Goal: Use online tool/utility: Utilize a website feature to perform a specific function

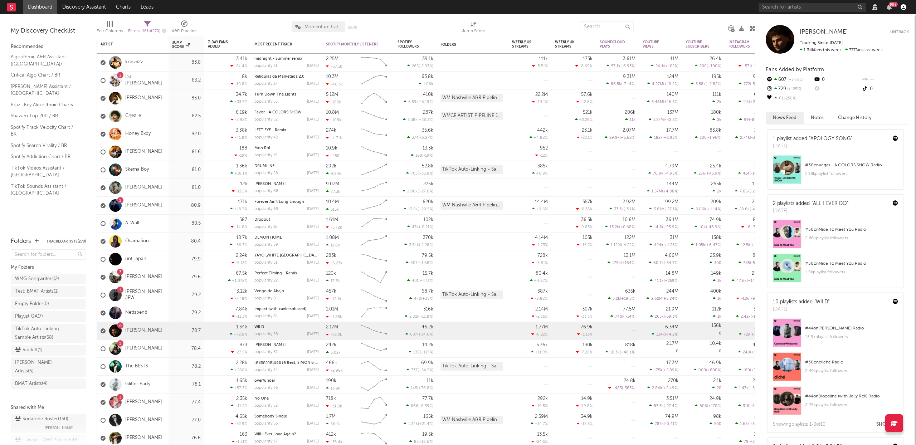
click at [903, 8] on icon "button" at bounding box center [904, 7] width 6 height 6
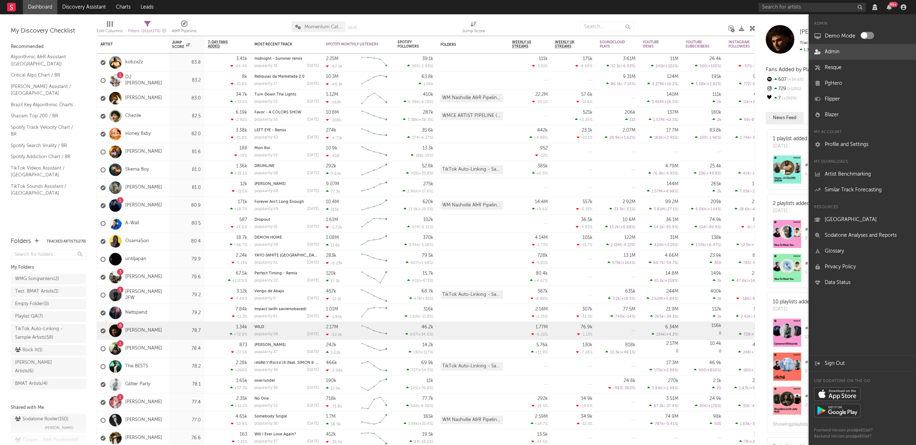
click at [839, 53] on link "Admin" at bounding box center [862, 52] width 107 height 16
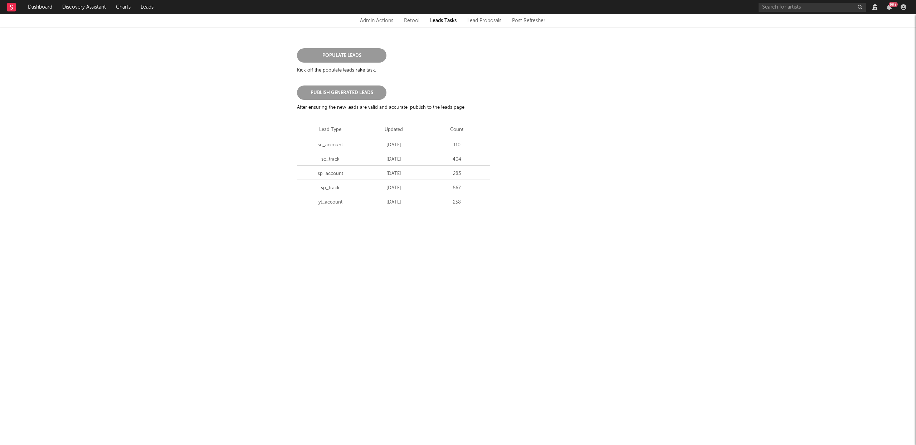
click at [381, 18] on div "Admin Actions" at bounding box center [376, 20] width 33 height 9
click at [386, 105] on link "Rotate AWS Key" at bounding box center [381, 108] width 53 height 8
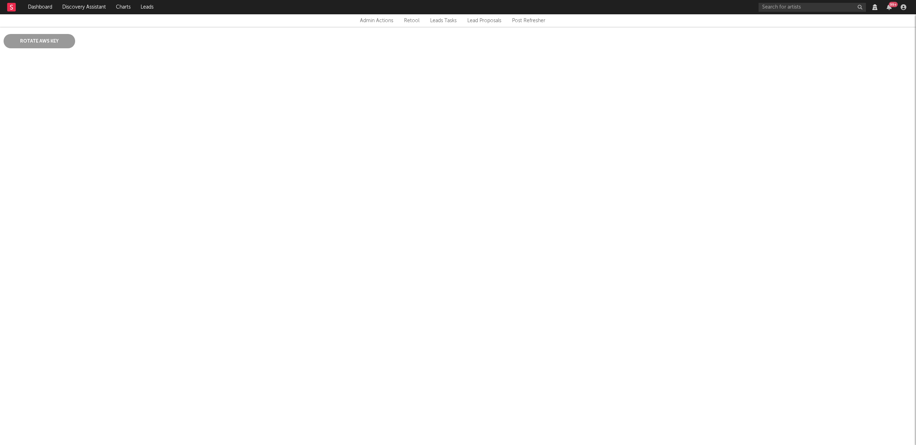
click at [117, 70] on html "Dashboard Discovery Assistant Charts Leads 99 + Notifications Settings Mark all…" at bounding box center [458, 35] width 916 height 70
click at [44, 43] on button "Rotate AWS Key" at bounding box center [40, 41] width 72 height 14
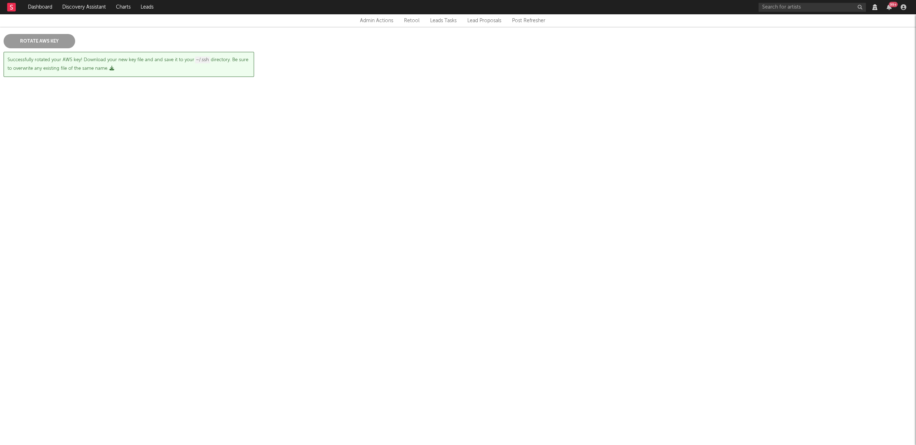
click at [111, 68] on icon "button" at bounding box center [112, 68] width 5 height 5
click at [275, 98] on html "Dashboard Discovery Assistant Charts Leads 99 + Notifications Settings Mark all…" at bounding box center [458, 49] width 916 height 98
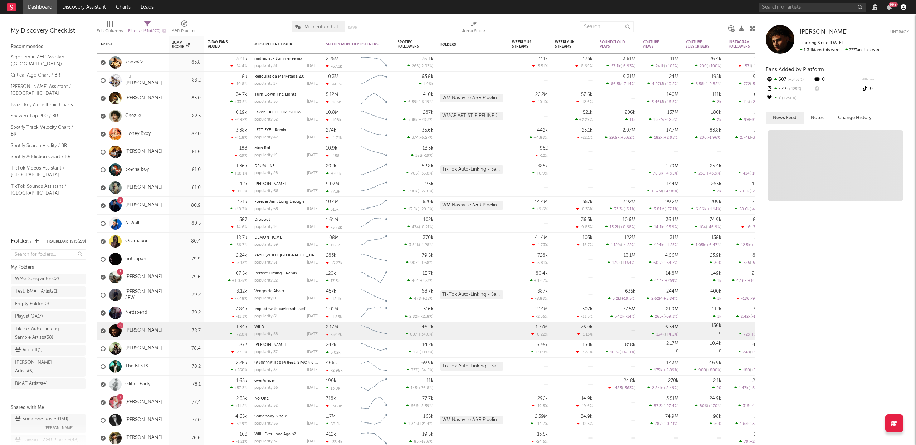
click at [905, 8] on icon "button" at bounding box center [904, 7] width 6 height 6
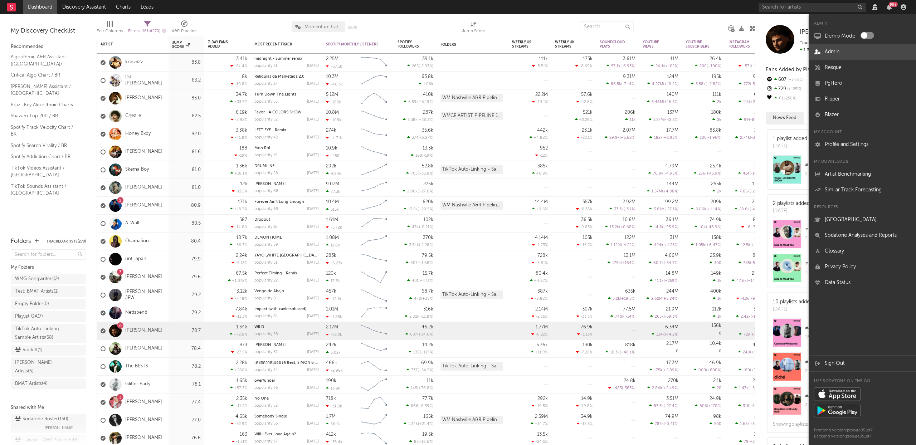
click at [826, 49] on link "Admin" at bounding box center [862, 52] width 107 height 16
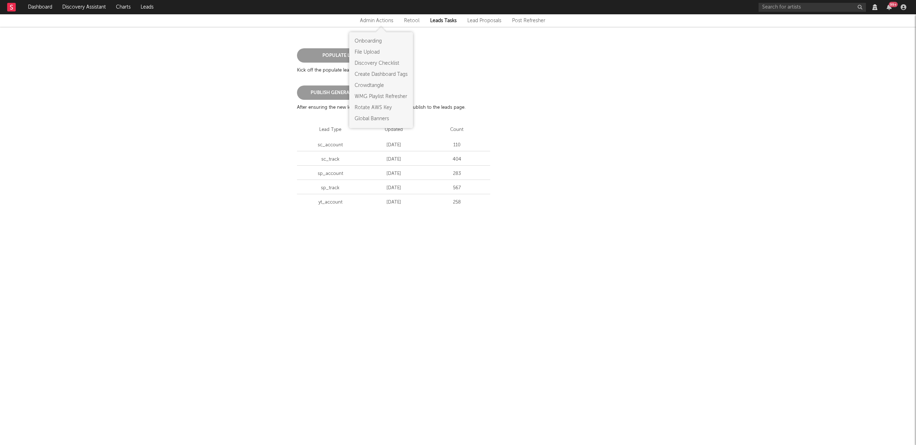
click at [366, 16] on div "Admin Actions" at bounding box center [376, 20] width 33 height 9
click at [374, 107] on link "Rotate AWS Key" at bounding box center [381, 108] width 53 height 8
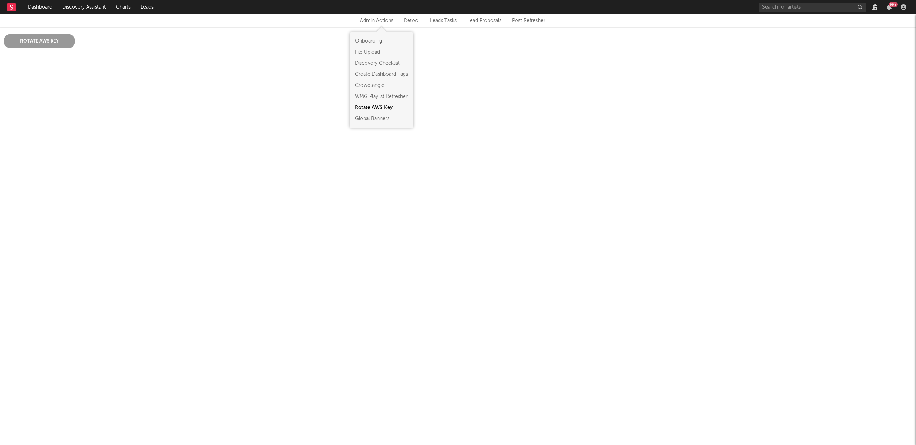
click at [206, 70] on html "Dashboard Discovery Assistant Charts Leads 99 + Notifications Settings Mark all…" at bounding box center [458, 35] width 916 height 70
click at [37, 41] on button "Rotate AWS Key" at bounding box center [40, 41] width 72 height 14
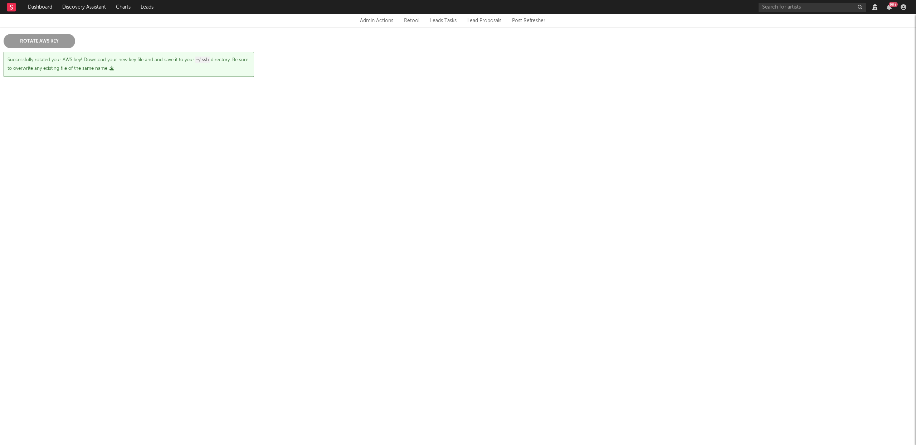
click at [110, 68] on icon "button" at bounding box center [112, 68] width 5 height 5
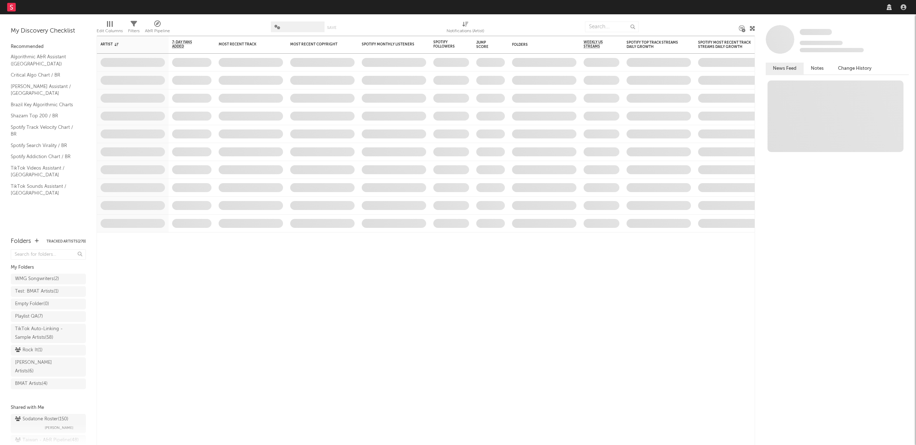
click at [903, 7] on icon "button" at bounding box center [904, 7] width 6 height 6
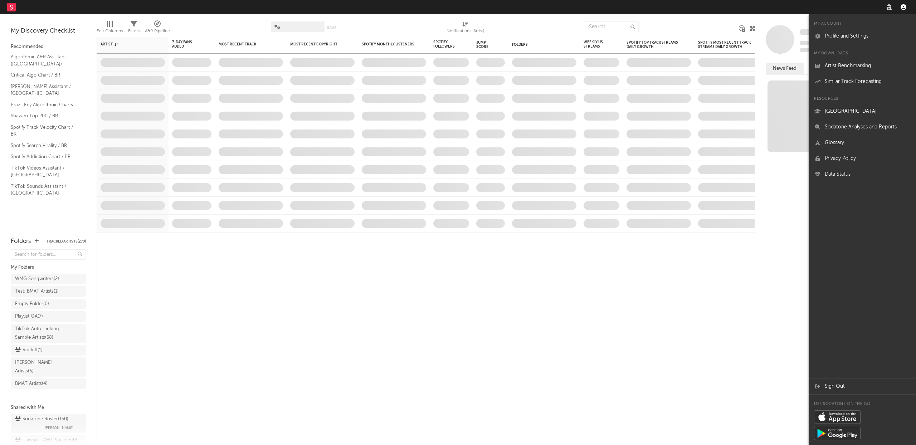
click at [904, 7] on icon "button" at bounding box center [904, 7] width 6 height 6
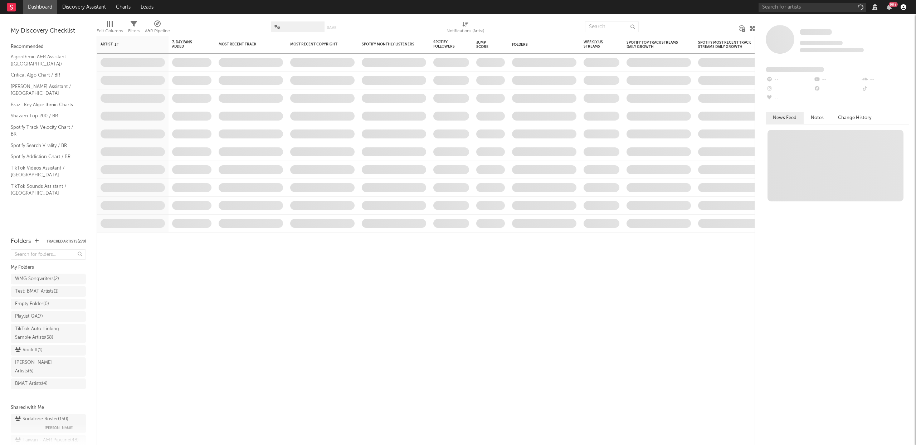
click at [904, 7] on icon "button" at bounding box center [904, 7] width 6 height 6
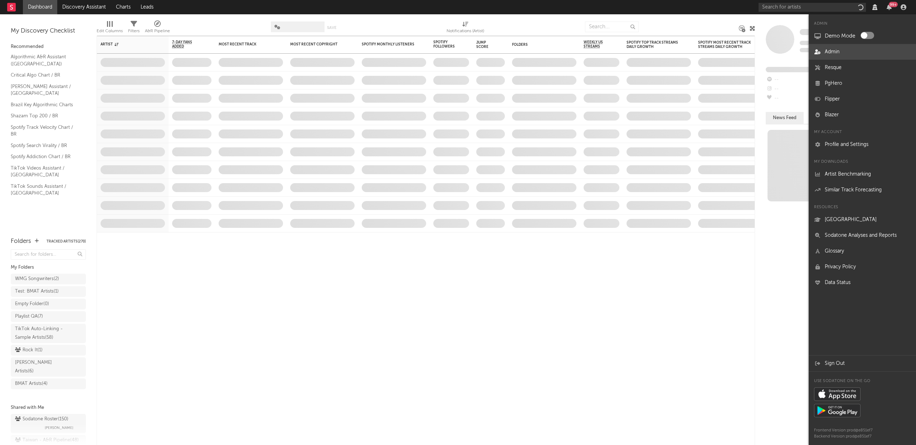
click at [841, 52] on link "Admin" at bounding box center [862, 52] width 107 height 16
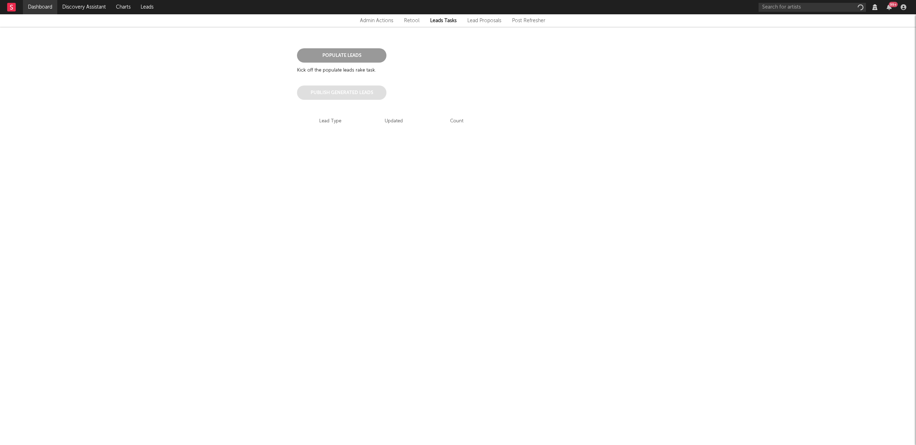
click at [39, 5] on link "Dashboard" at bounding box center [40, 7] width 34 height 14
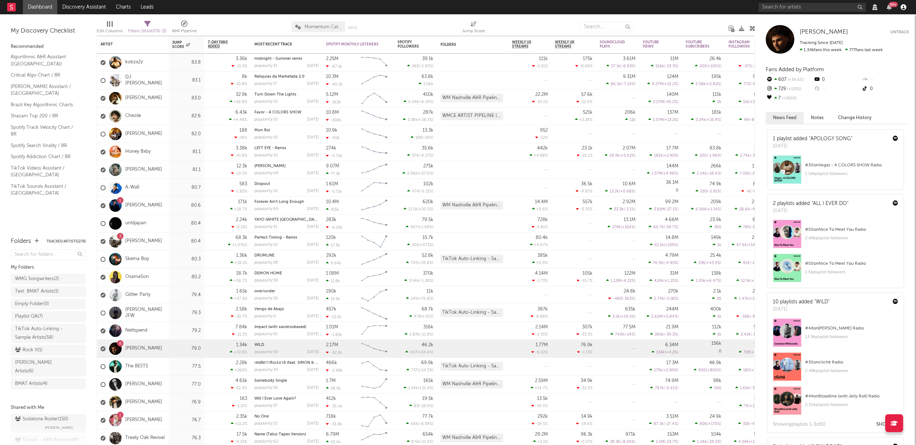
click at [904, 8] on icon "button" at bounding box center [904, 7] width 6 height 6
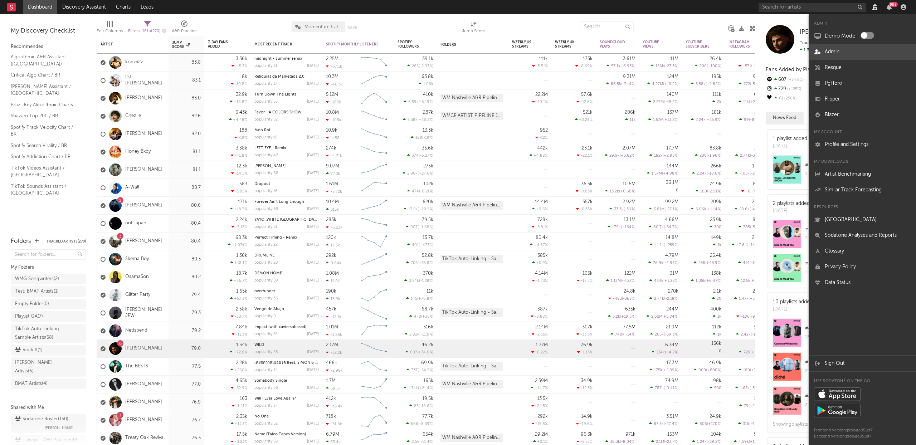
click at [824, 55] on link "Admin" at bounding box center [862, 52] width 107 height 16
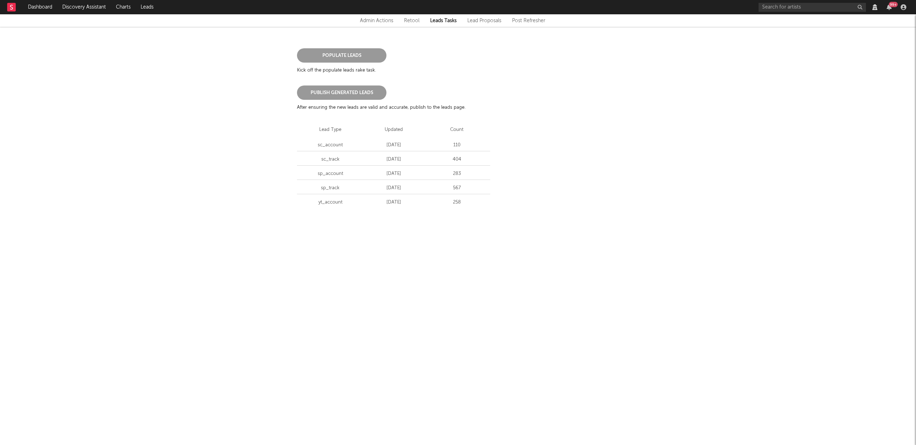
click at [372, 23] on div "Admin Actions" at bounding box center [376, 20] width 33 height 9
click at [373, 106] on link "Rotate AWS Key" at bounding box center [381, 108] width 53 height 8
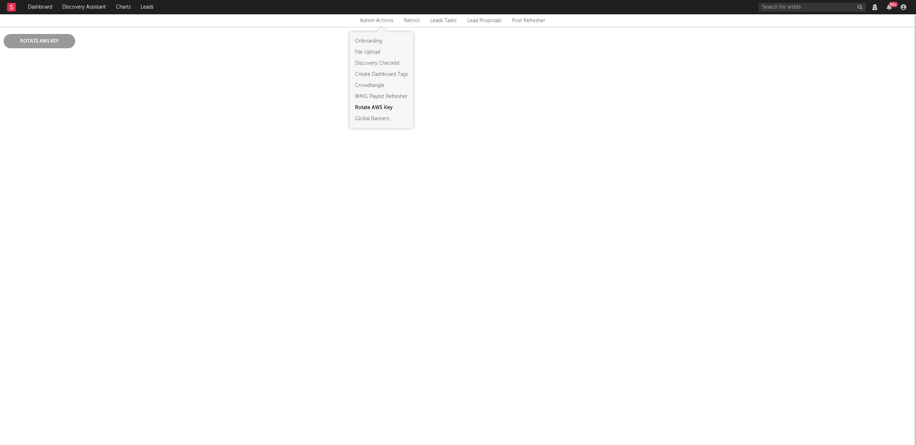
click at [126, 63] on div "Admin Actions Retool Leads Tasks Lead Proposals Post Refresher Rotate AWS Key" at bounding box center [458, 41] width 916 height 55
click at [51, 43] on button "Rotate AWS Key" at bounding box center [40, 41] width 72 height 14
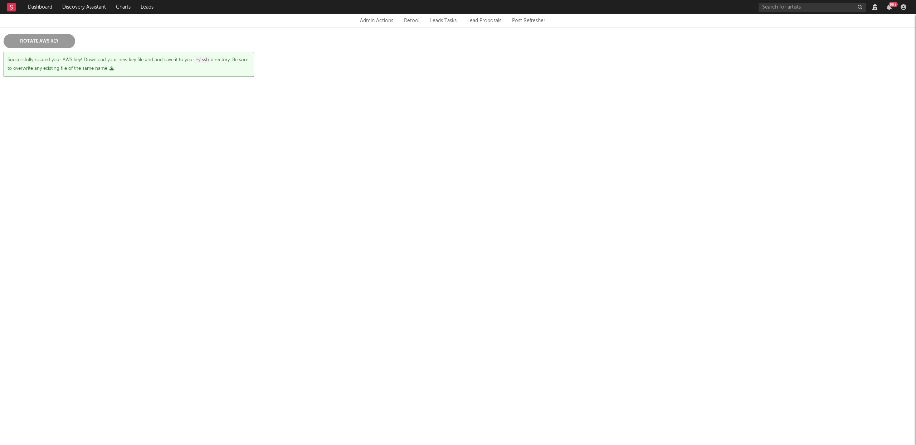
click at [111, 68] on icon "button" at bounding box center [112, 68] width 5 height 5
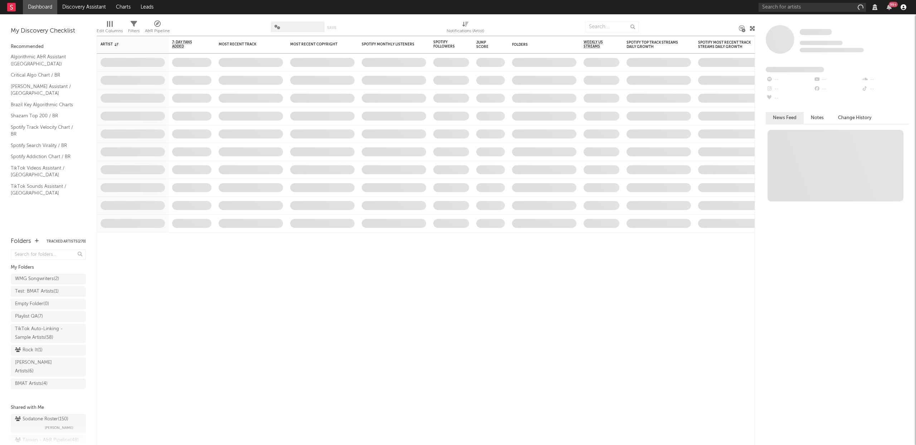
click at [905, 4] on icon "button" at bounding box center [904, 7] width 6 height 6
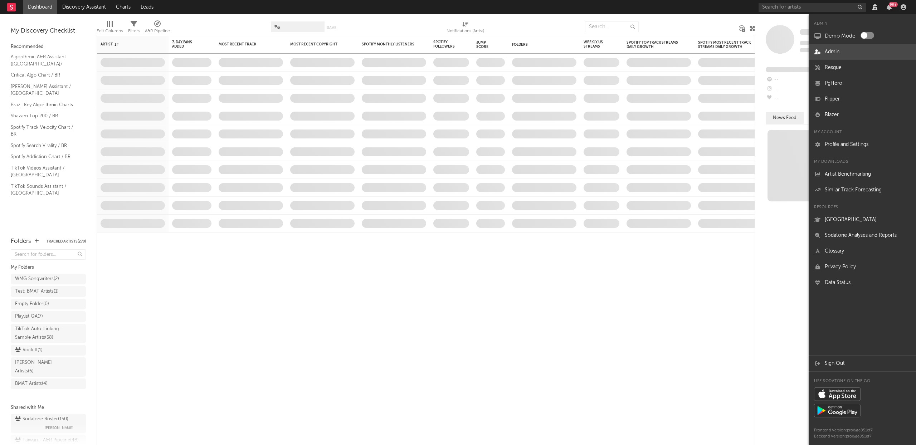
click at [839, 55] on link "Admin" at bounding box center [862, 52] width 107 height 16
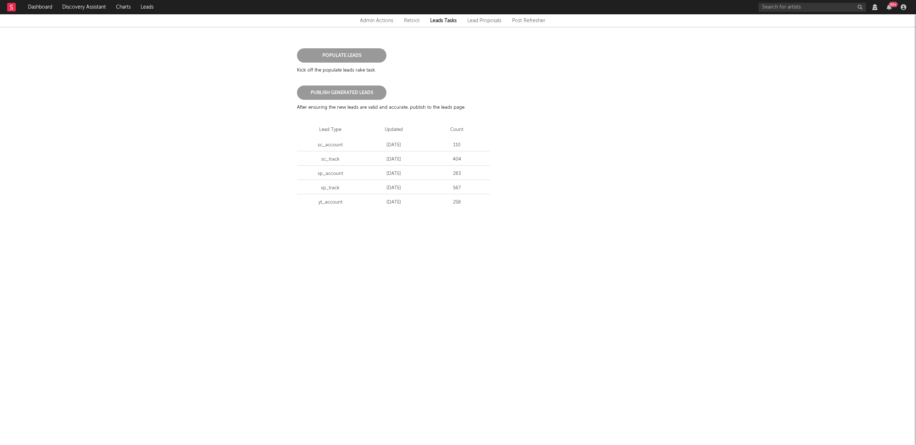
click at [388, 20] on div "Admin Actions" at bounding box center [376, 20] width 33 height 9
click at [378, 105] on link "Rotate AWS Key" at bounding box center [381, 108] width 53 height 8
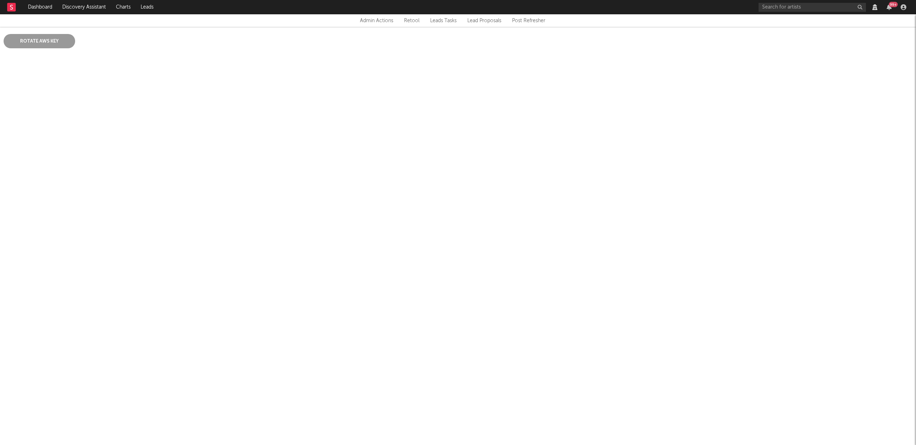
click at [773, 70] on html "Dashboard Discovery Assistant Charts Leads 99 + Notifications Settings Mark all…" at bounding box center [458, 35] width 916 height 70
